Goal: Task Accomplishment & Management: Complete application form

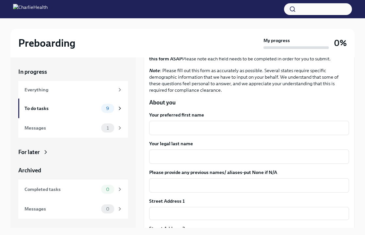
scroll to position [69, 0]
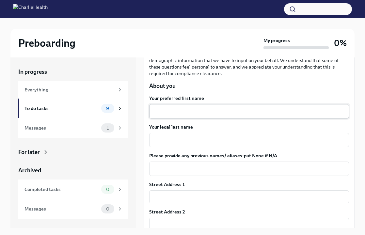
click at [183, 114] on textarea "Your preferred first name" at bounding box center [249, 112] width 192 height 8
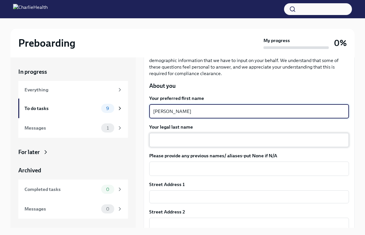
type textarea "[PERSON_NAME]"
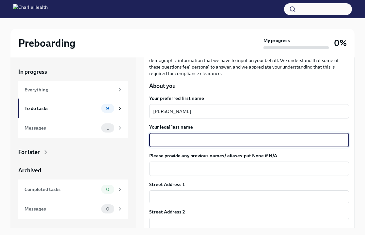
click at [185, 142] on textarea "Your legal last name" at bounding box center [249, 140] width 192 height 8
type textarea "[PERSON_NAME]"
click at [200, 171] on textarea "Please provide any previous names/ aliases-put None if N/A" at bounding box center [249, 169] width 192 height 8
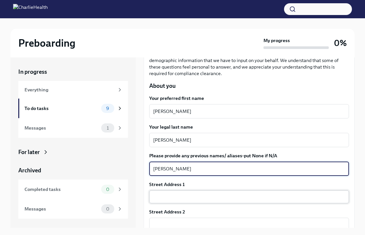
type textarea "[PERSON_NAME]"
click at [191, 193] on input "text" at bounding box center [249, 197] width 200 height 13
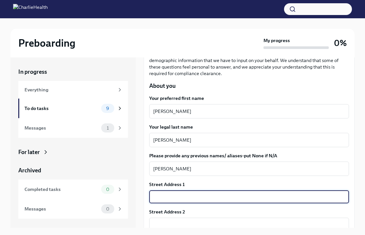
type input "[STREET_ADDRESS][DEMOGRAPHIC_DATA]"
type input "98043"
type input "[GEOGRAPHIC_DATA]"
type input "WA"
type input "US"
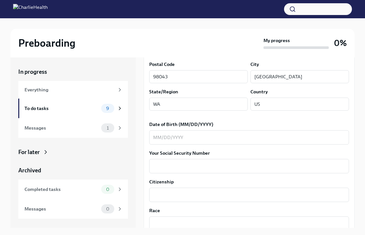
scroll to position [248, 0]
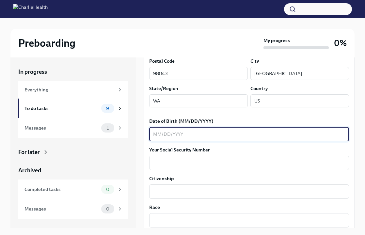
click at [178, 133] on textarea "Date of Birth (MM/DD/YYYY)" at bounding box center [249, 134] width 192 height 8
type textarea "[DATE]"
click at [186, 166] on textarea "Your Social Security Number" at bounding box center [249, 163] width 192 height 8
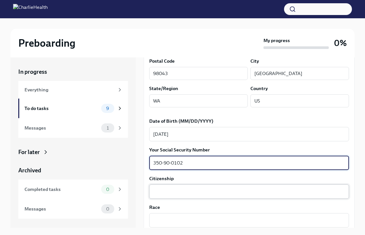
type textarea "350-90-0102"
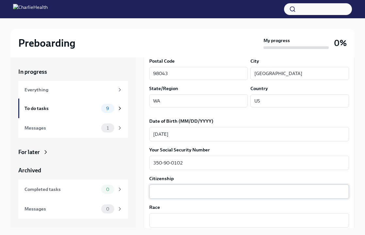
click at [183, 197] on div "x ​" at bounding box center [249, 192] width 200 height 14
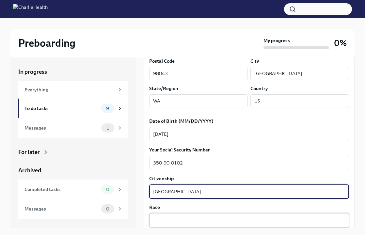
type textarea "[GEOGRAPHIC_DATA]"
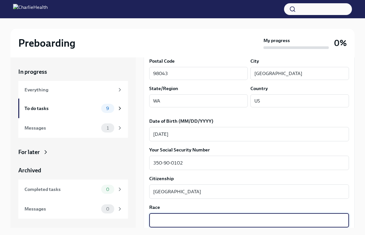
click at [178, 219] on textarea "Race" at bounding box center [249, 221] width 192 height 8
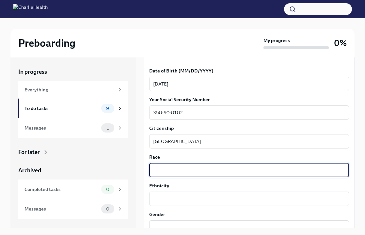
scroll to position [300, 0]
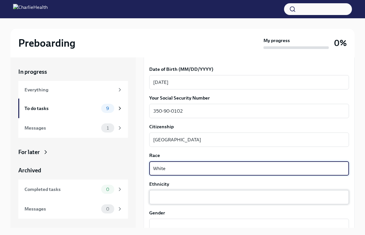
type textarea "White"
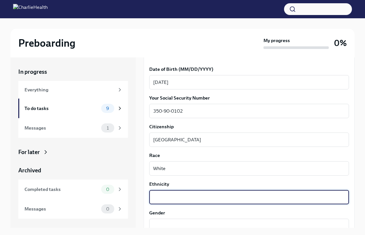
click at [191, 197] on textarea "Ethnicity" at bounding box center [249, 197] width 192 height 8
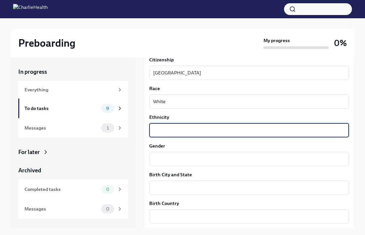
scroll to position [371, 0]
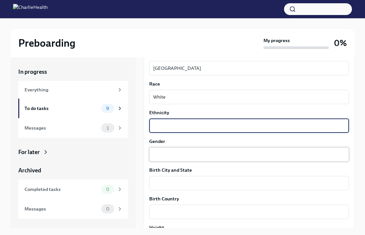
click at [188, 153] on textarea "Gender" at bounding box center [249, 155] width 192 height 8
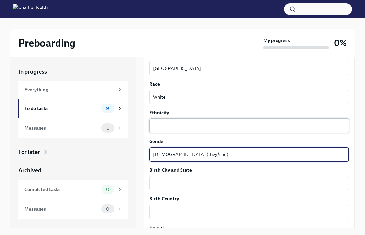
type textarea "[DEMOGRAPHIC_DATA] (they/she)"
click at [196, 125] on textarea "Ethnicity" at bounding box center [249, 126] width 192 height 8
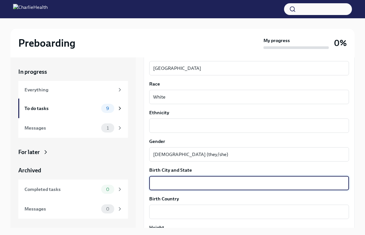
click at [193, 187] on textarea "Birth City and State" at bounding box center [249, 183] width 192 height 8
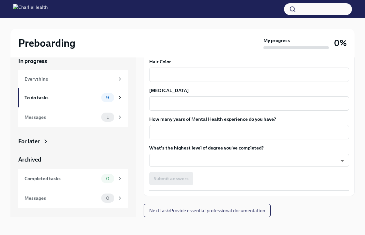
scroll to position [11, 0]
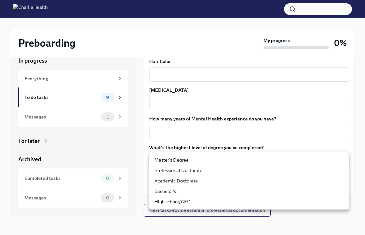
click at [196, 159] on body "Preboarding My progress 0% In progress Everything To do tasks 9 Messages 1 For …" at bounding box center [182, 112] width 365 height 246
click at [193, 159] on li "Master's Degree" at bounding box center [249, 160] width 200 height 10
type input "2vBr-ghkD"
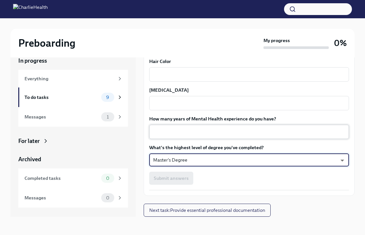
click at [204, 133] on textarea "How many years of Mental Health experience do you have?" at bounding box center [249, 132] width 192 height 8
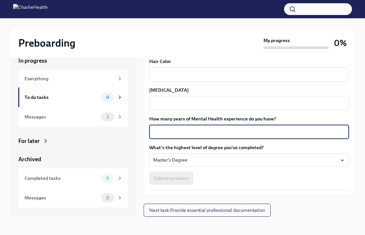
click at [240, 129] on textarea "How many years of Mental Health experience do you have?" at bounding box center [249, 132] width 192 height 8
type textarea "8"
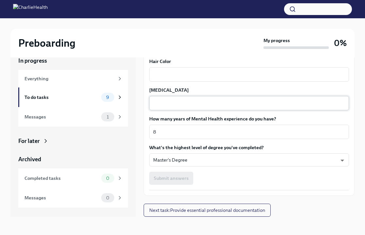
click at [205, 98] on div "x ​" at bounding box center [249, 103] width 200 height 14
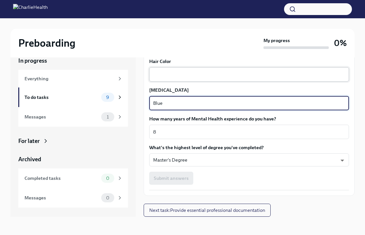
type textarea "Blue"
click at [214, 73] on textarea "Hair Color" at bounding box center [249, 75] width 192 height 8
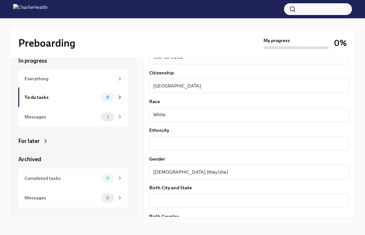
scroll to position [344, 0]
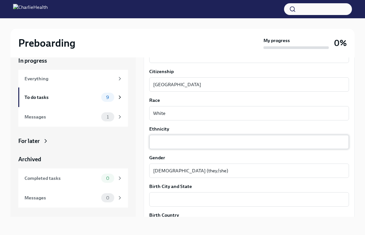
type textarea "Brown"
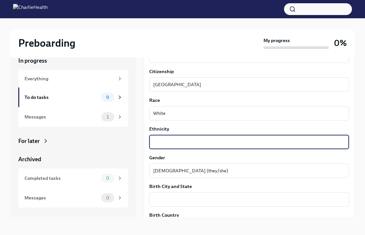
click at [169, 141] on textarea "Ethnicity" at bounding box center [249, 142] width 192 height 8
click at [157, 132] on label "Ethnicity" at bounding box center [249, 129] width 200 height 7
click at [157, 138] on textarea "Ethnicity" at bounding box center [249, 142] width 192 height 8
click at [158, 129] on label "Ethnicity" at bounding box center [249, 129] width 200 height 7
click at [158, 138] on textarea "Ethnicity" at bounding box center [249, 142] width 192 height 8
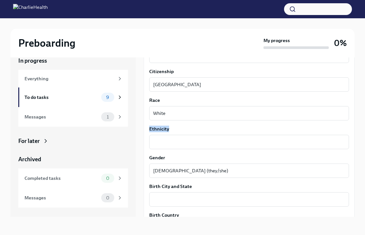
click at [158, 129] on label "Ethnicity" at bounding box center [249, 129] width 200 height 7
click at [158, 138] on textarea "Ethnicity" at bounding box center [249, 142] width 192 height 8
click at [158, 129] on label "Ethnicity" at bounding box center [249, 129] width 200 height 7
click at [158, 138] on textarea "Ethnicity" at bounding box center [249, 142] width 192 height 8
copy label "Ethnicity"
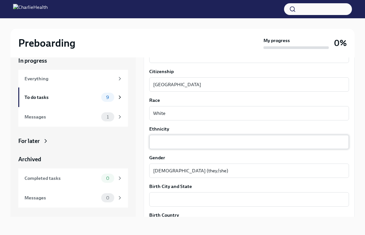
click at [167, 142] on textarea "Ethnicity" at bounding box center [249, 142] width 192 height 8
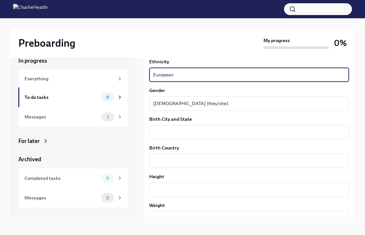
scroll to position [413, 0]
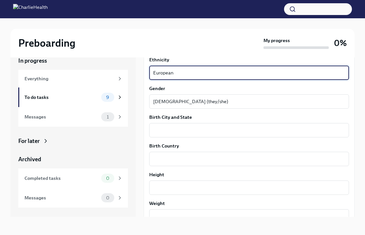
type textarea "European"
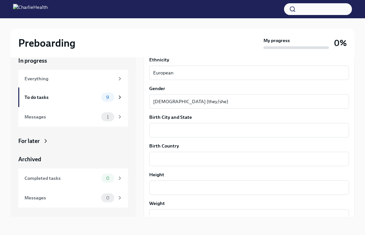
click at [171, 138] on div "Your preferred first name [PERSON_NAME] x ​ Your legal last name [PERSON_NAME] …" at bounding box center [249, 48] width 200 height 616
click at [168, 130] on textarea "Birth City and State" at bounding box center [249, 130] width 192 height 8
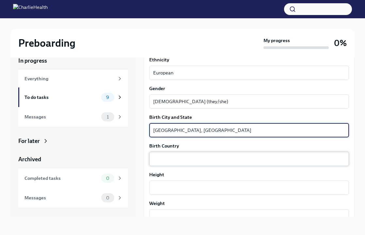
type textarea "[GEOGRAPHIC_DATA], [GEOGRAPHIC_DATA]"
click at [167, 162] on textarea "Birth Country" at bounding box center [249, 159] width 192 height 8
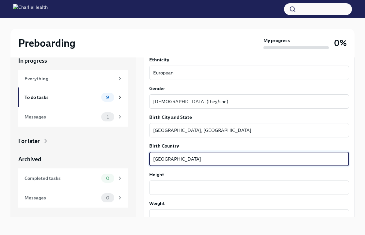
type textarea "[GEOGRAPHIC_DATA]"
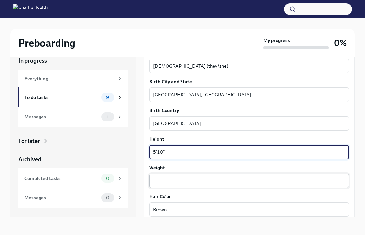
scroll to position [471, 0]
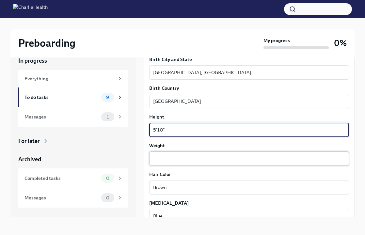
type textarea "5'10""
click at [162, 158] on textarea "Weight" at bounding box center [249, 159] width 192 height 8
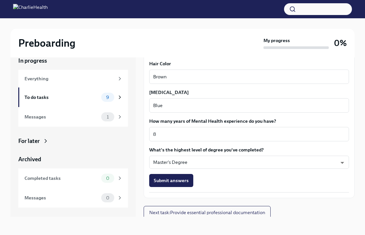
scroll to position [584, 0]
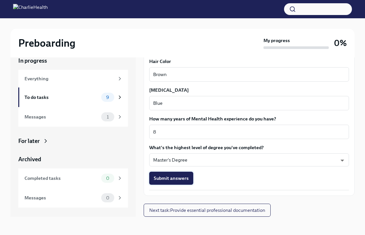
type textarea "160"
click at [184, 181] on span "Submit answers" at bounding box center [171, 178] width 35 height 7
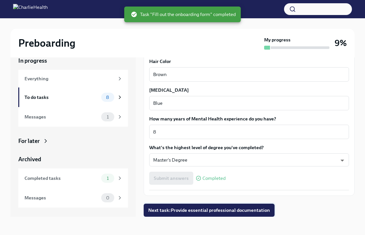
click at [207, 211] on span "Next task : Provide essential professional documentation" at bounding box center [209, 210] width 122 height 7
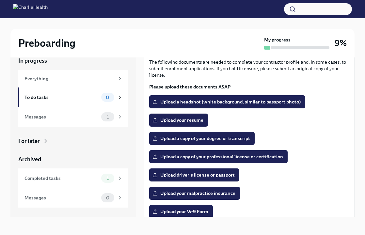
scroll to position [31, 0]
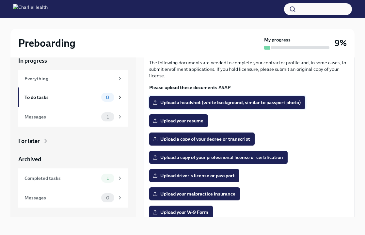
click at [233, 101] on span "Upload a headshot (white background, similar to passport photo)" at bounding box center [227, 102] width 147 height 7
click at [0, 0] on input "Upload a headshot (white background, similar to passport photo)" at bounding box center [0, 0] width 0 height 0
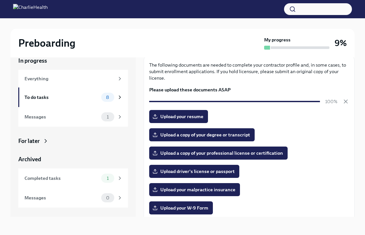
scroll to position [32, 0]
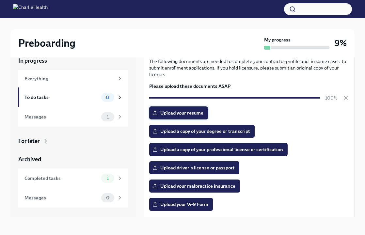
click at [190, 113] on span "Upload your resume" at bounding box center [179, 113] width 50 height 7
click at [0, 0] on input "Upload your resume" at bounding box center [0, 0] width 0 height 0
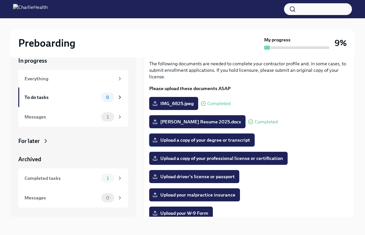
scroll to position [20, 0]
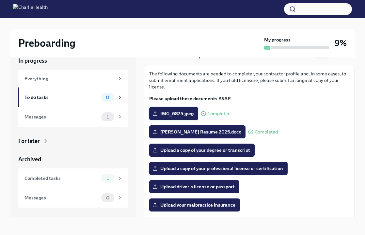
click at [172, 112] on span "IMG_6825.jpeg" at bounding box center [174, 113] width 40 height 7
click at [0, 0] on input "IMG_6825.jpeg" at bounding box center [0, 0] width 0 height 0
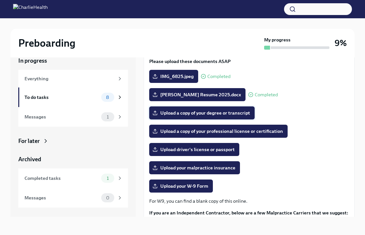
scroll to position [60, 0]
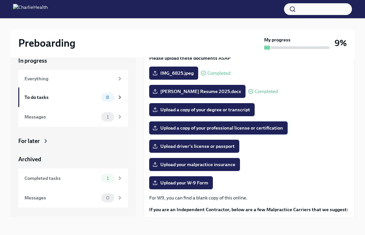
click at [184, 126] on span "Upload a copy of your professional license or certification" at bounding box center [218, 128] width 129 height 7
click at [0, 0] on input "Upload a copy of your professional license or certification" at bounding box center [0, 0] width 0 height 0
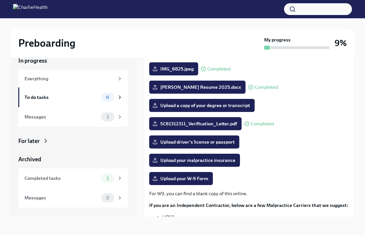
scroll to position [68, 0]
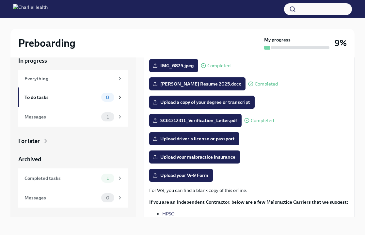
click at [75, 62] on div "In progress" at bounding box center [73, 61] width 110 height 8
